Goal: Information Seeking & Learning: Compare options

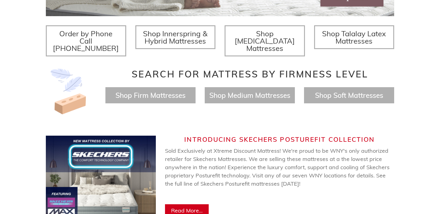
scroll to position [236, 0]
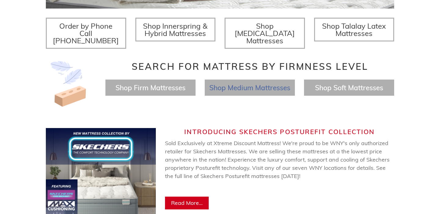
click at [246, 83] on span "Shop Medium Mattresses" at bounding box center [249, 87] width 81 height 9
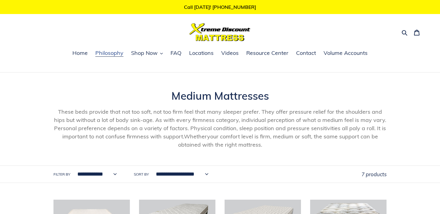
click at [108, 54] on span "Philosophy" at bounding box center [109, 52] width 28 height 7
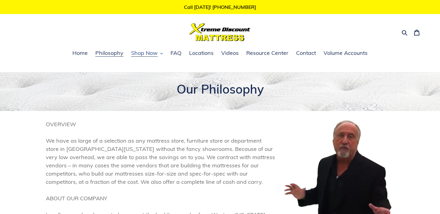
click at [156, 54] on span "Shop Now" at bounding box center [144, 52] width 27 height 7
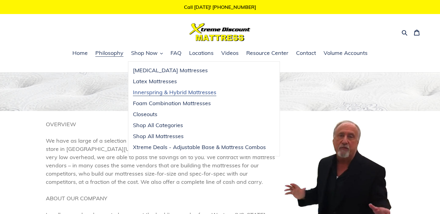
click at [161, 92] on span "Innerspring & Hybrid Mattresses" at bounding box center [174, 92] width 83 height 7
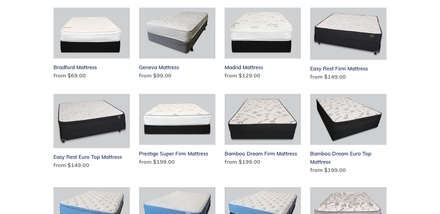
scroll to position [281, 0]
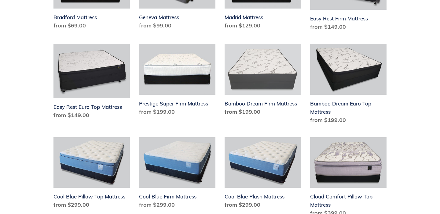
click at [252, 104] on link "Bamboo Dream Firm Mattress" at bounding box center [262, 81] width 76 height 74
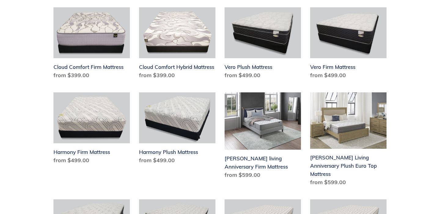
scroll to position [504, 0]
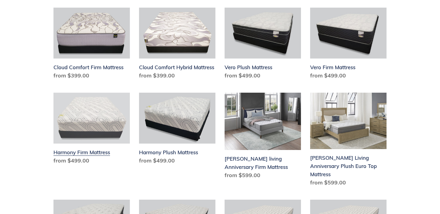
click at [71, 153] on link "Harmony Firm Mattress" at bounding box center [91, 130] width 76 height 74
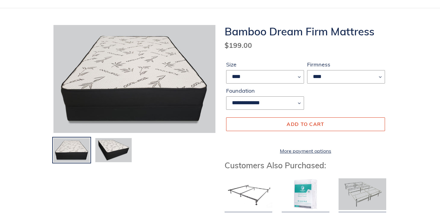
scroll to position [66, 0]
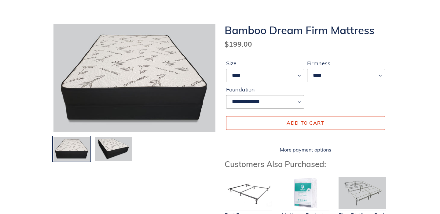
click at [316, 81] on select "****" at bounding box center [346, 75] width 78 height 13
click at [298, 100] on select "**********" at bounding box center [265, 101] width 78 height 13
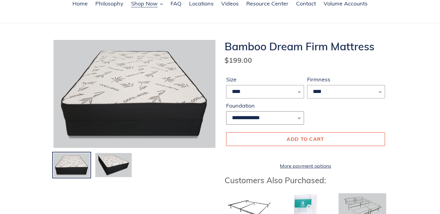
scroll to position [50, 0]
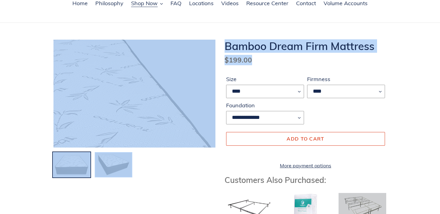
drag, startPoint x: 251, startPoint y: 60, endPoint x: 199, endPoint y: 61, distance: 51.9
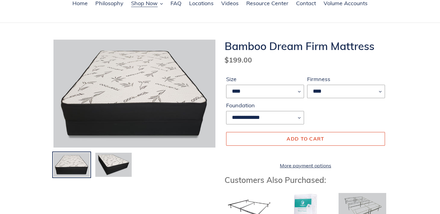
click at [246, 70] on form "**********" at bounding box center [305, 120] width 162 height 110
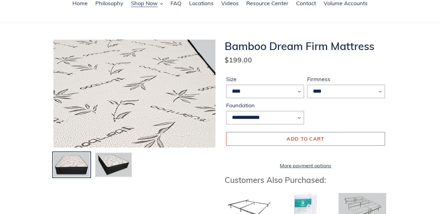
click at [159, 67] on img at bounding box center [99, 131] width 391 height 260
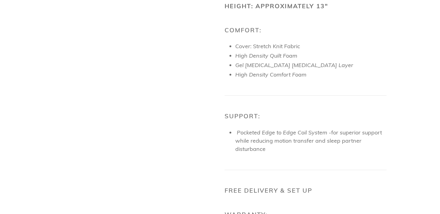
scroll to position [137, 0]
